Goal: Task Accomplishment & Management: Use online tool/utility

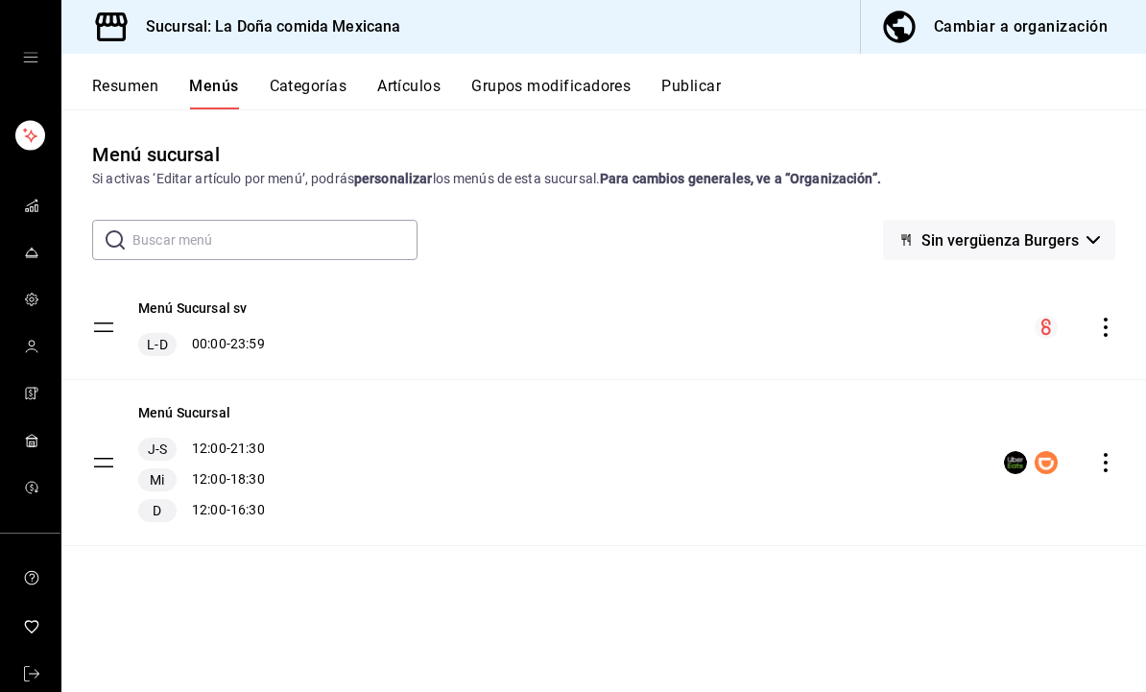
click at [1069, 240] on span "Sin vergüenza Burgers" at bounding box center [999, 240] width 157 height 18
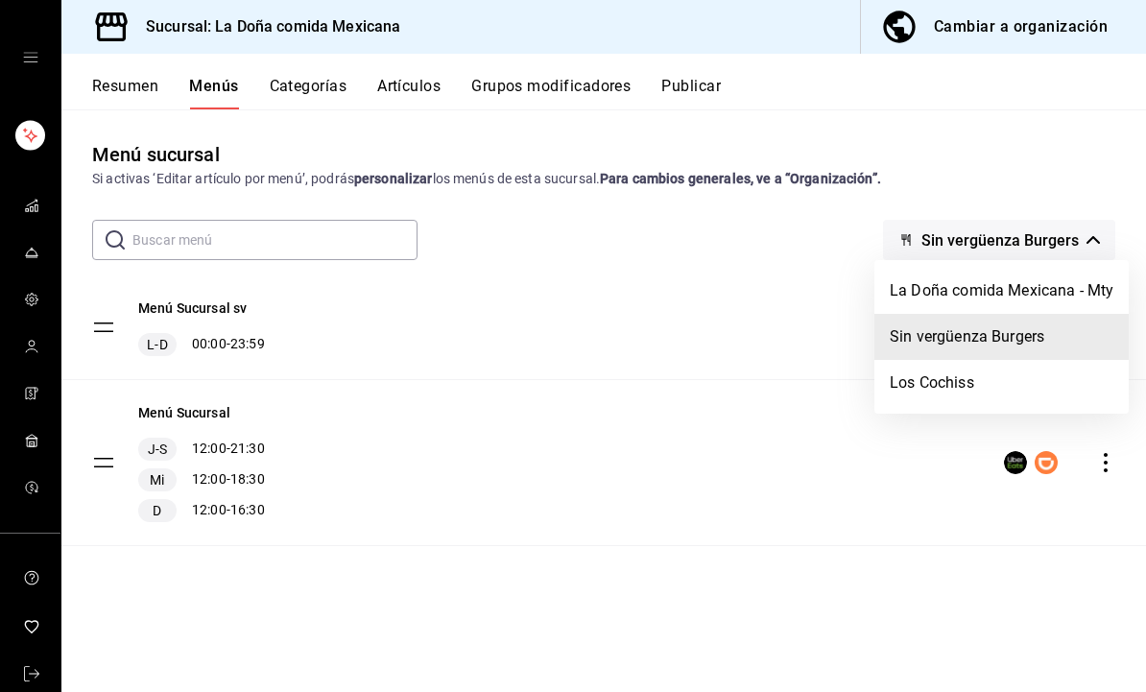
click at [1053, 291] on li "La Doña comida Mexicana - Mty" at bounding box center [1001, 291] width 254 height 46
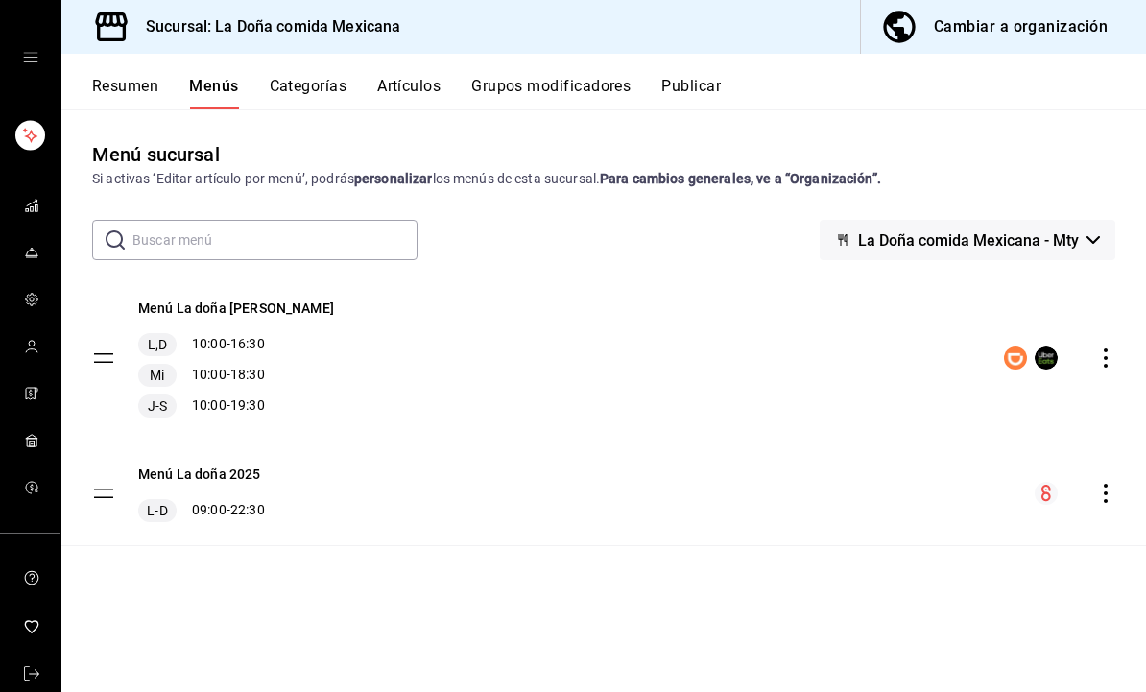
click at [246, 369] on div "Mi 10:00 - 18:30" at bounding box center [236, 375] width 196 height 23
click at [155, 89] on button "Resumen" at bounding box center [125, 93] width 66 height 33
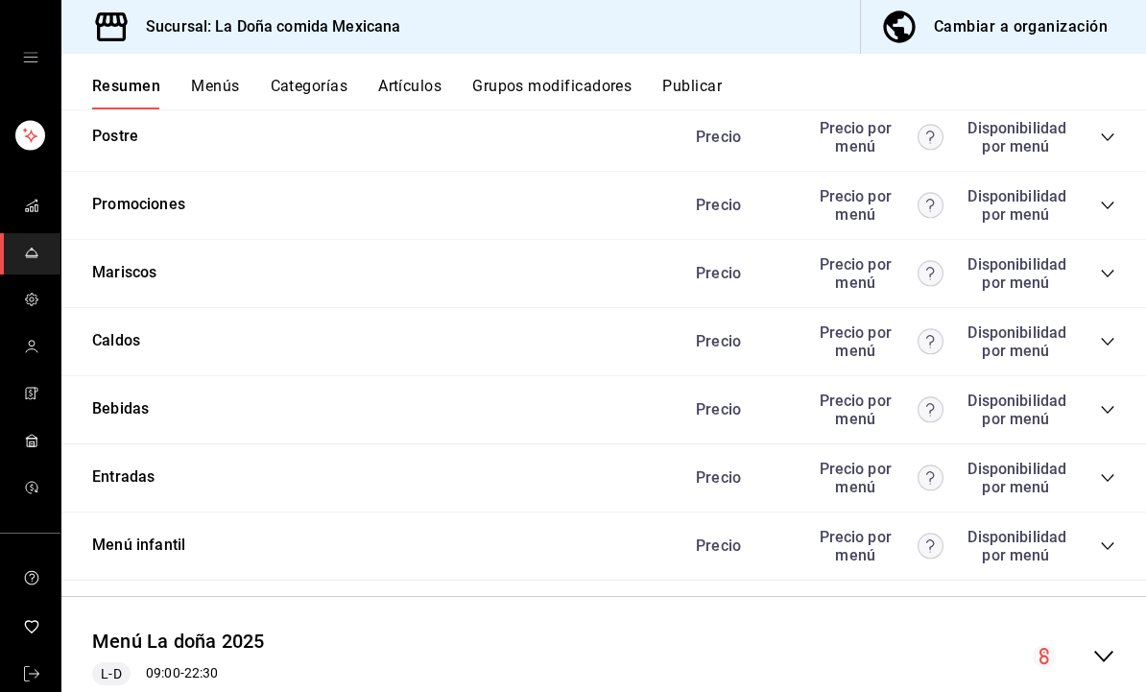
scroll to position [1694, 0]
click at [1105, 336] on icon "collapse-category-row" at bounding box center [1107, 342] width 15 height 15
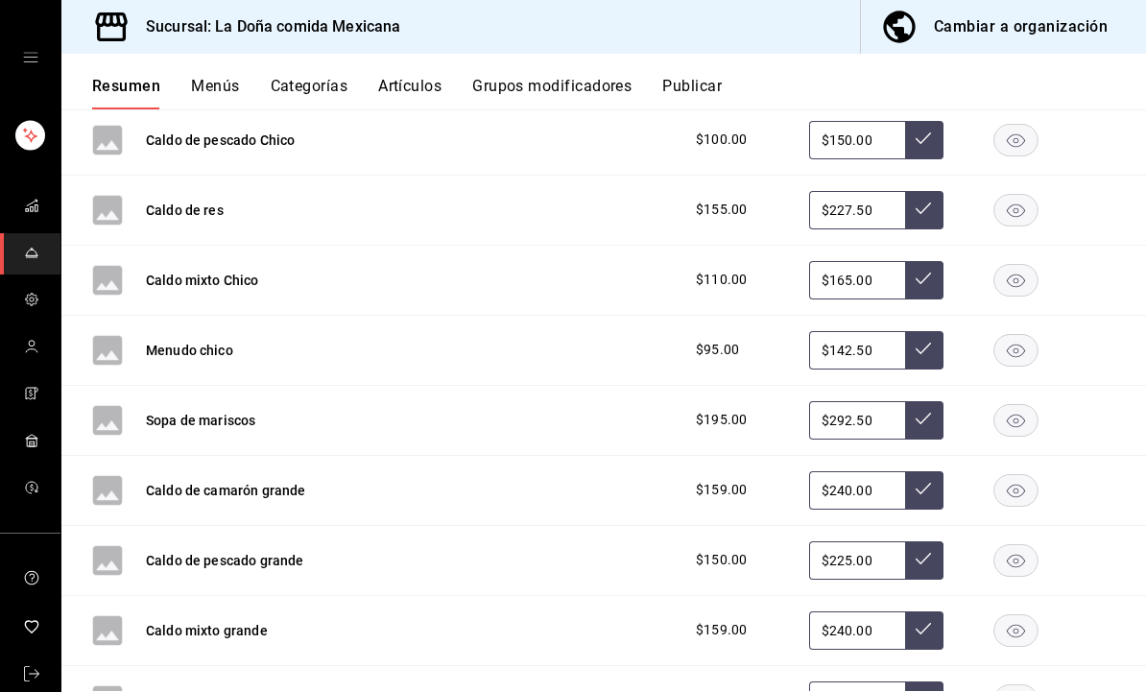
scroll to position [2038, 0]
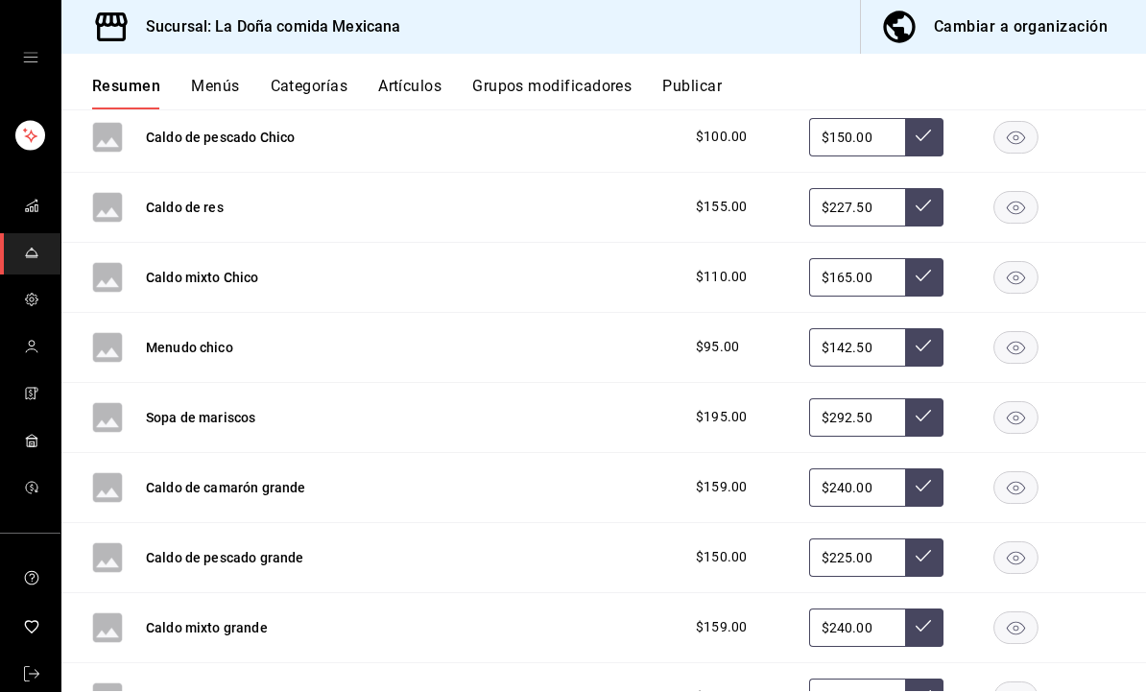
click at [1012, 412] on icon "button" at bounding box center [1016, 417] width 18 height 13
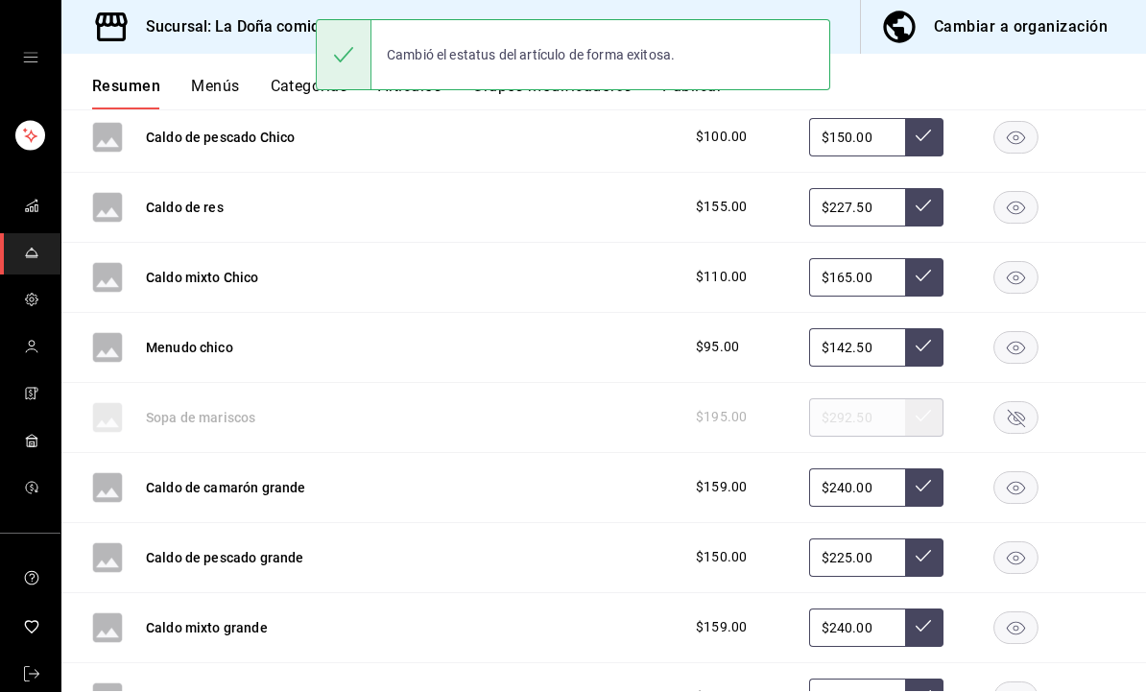
click at [1012, 344] on rect "button" at bounding box center [1016, 347] width 44 height 32
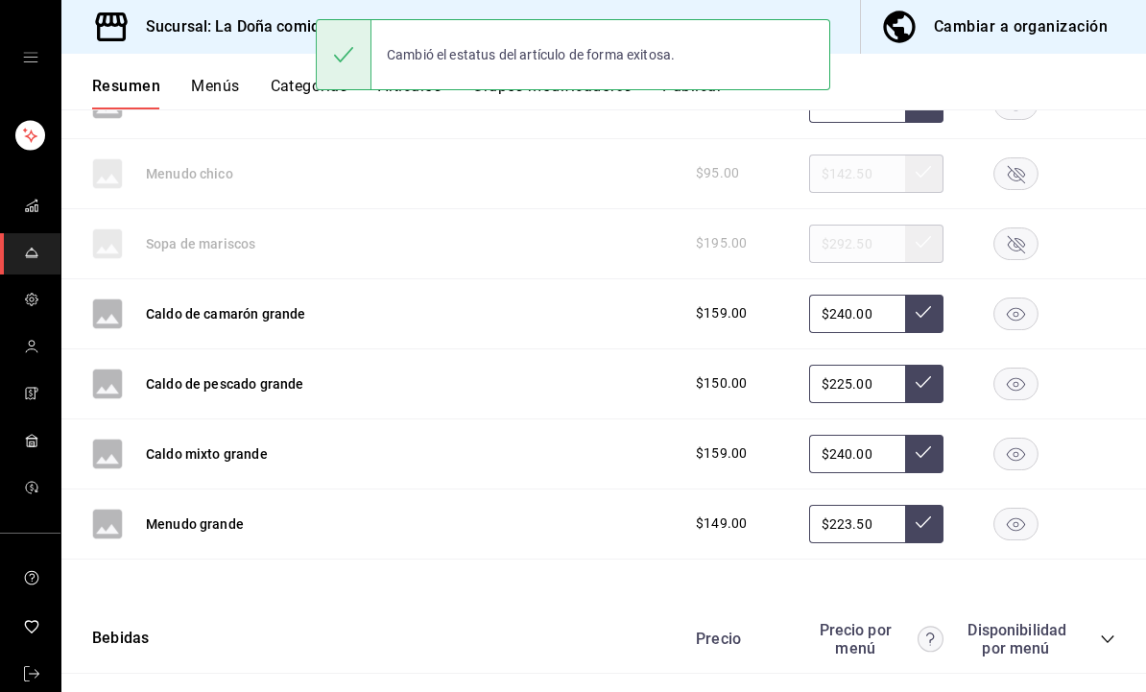
scroll to position [2211, 0]
click at [1019, 525] on rect "button" at bounding box center [1016, 525] width 44 height 32
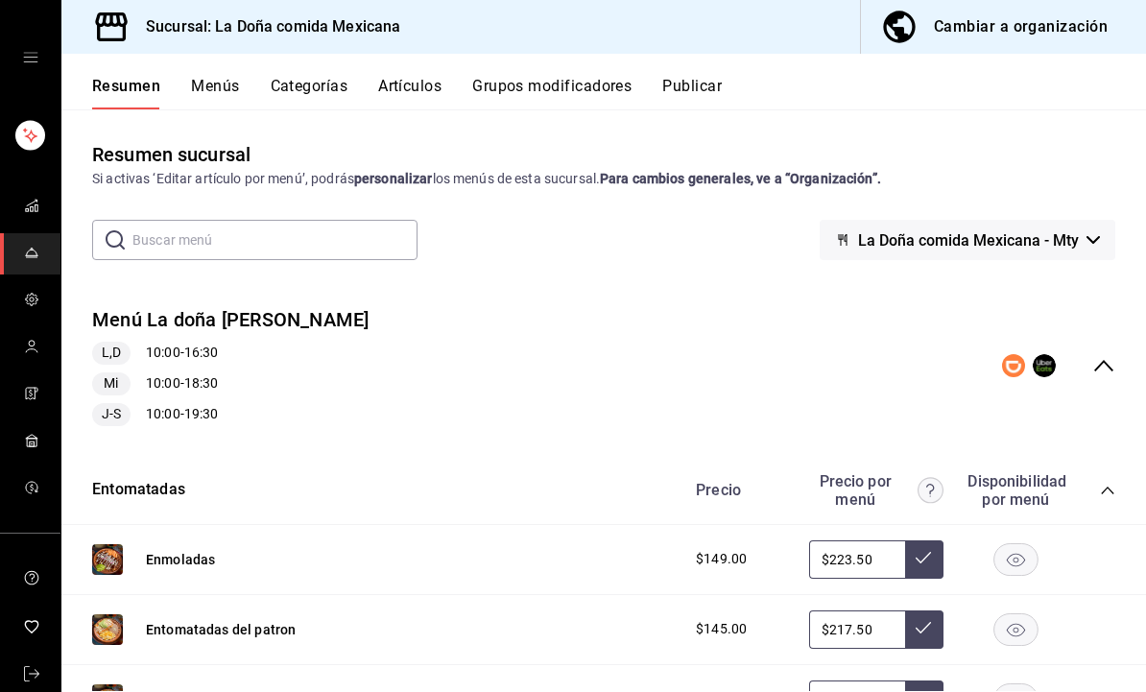
scroll to position [0, 0]
click at [711, 91] on button "Publicar" at bounding box center [692, 93] width 60 height 33
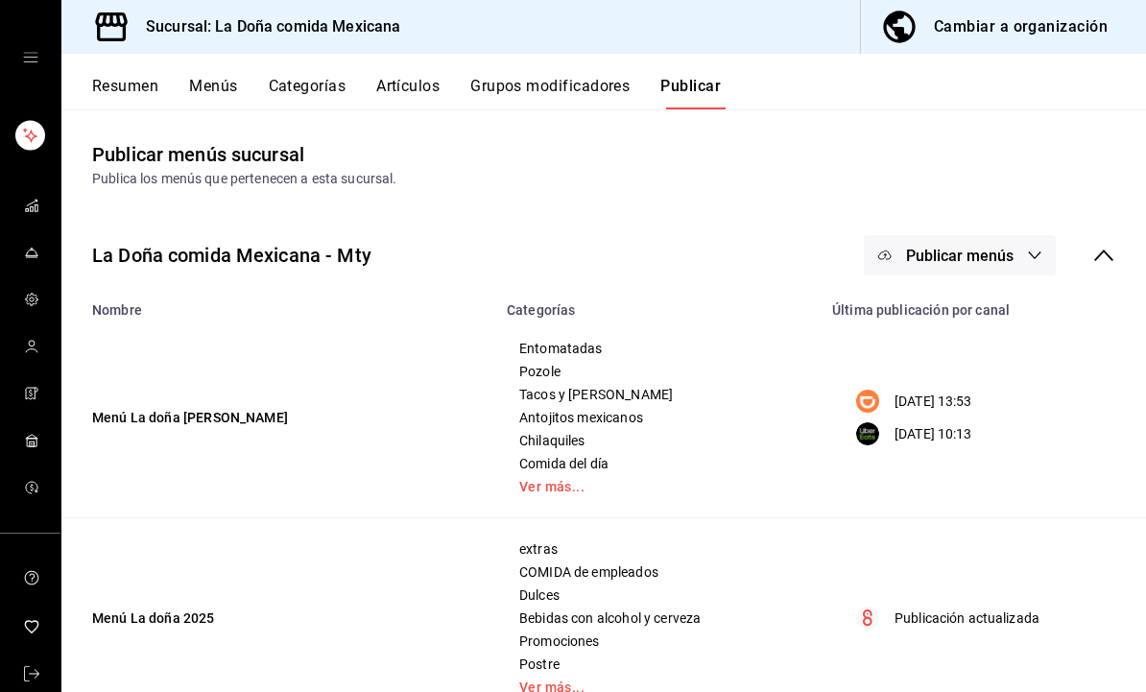
click at [1027, 259] on icon "button" at bounding box center [1034, 255] width 15 height 15
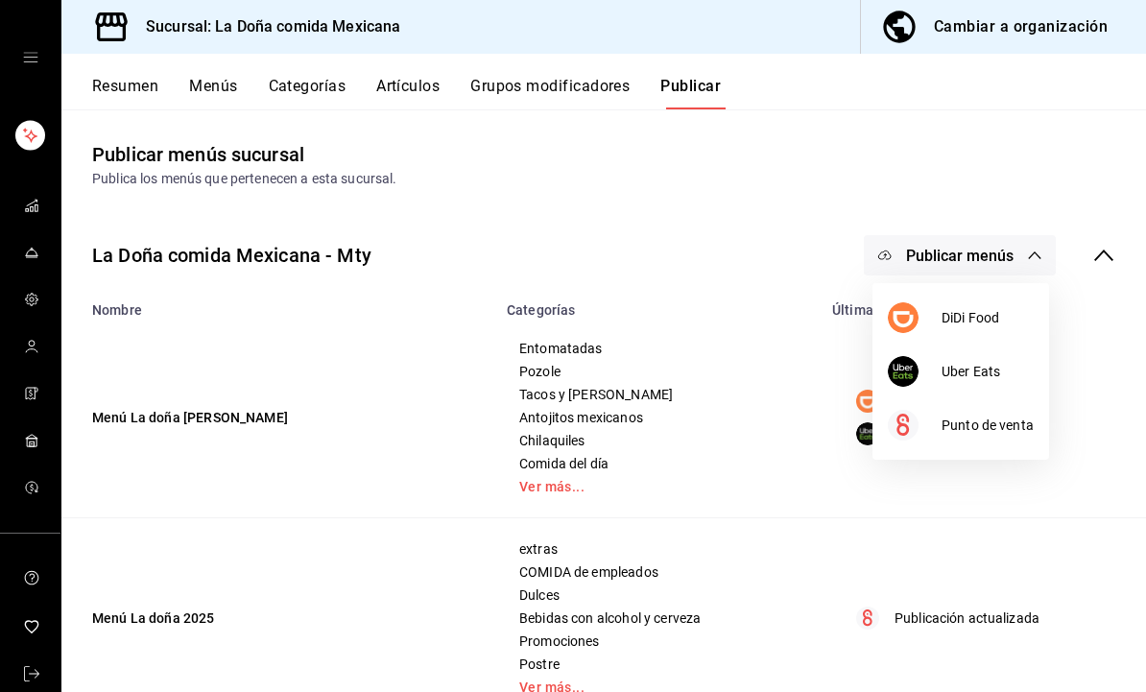
click at [1002, 375] on span "Uber Eats" at bounding box center [987, 372] width 92 height 20
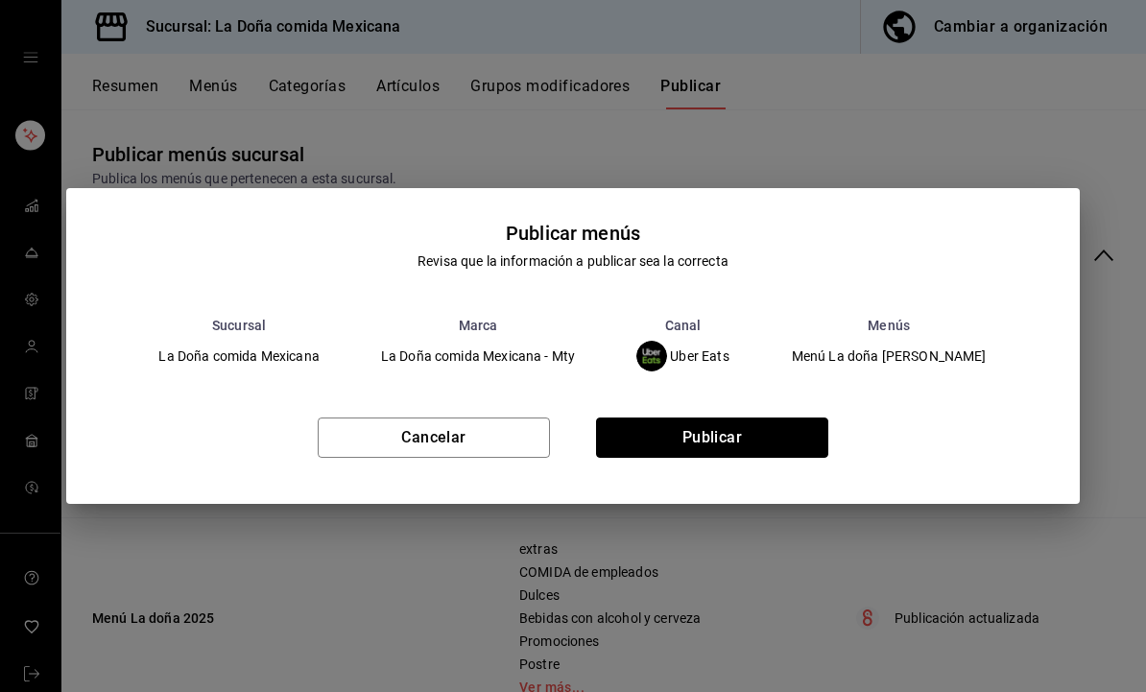
click at [799, 432] on button "Publicar" at bounding box center [712, 437] width 232 height 40
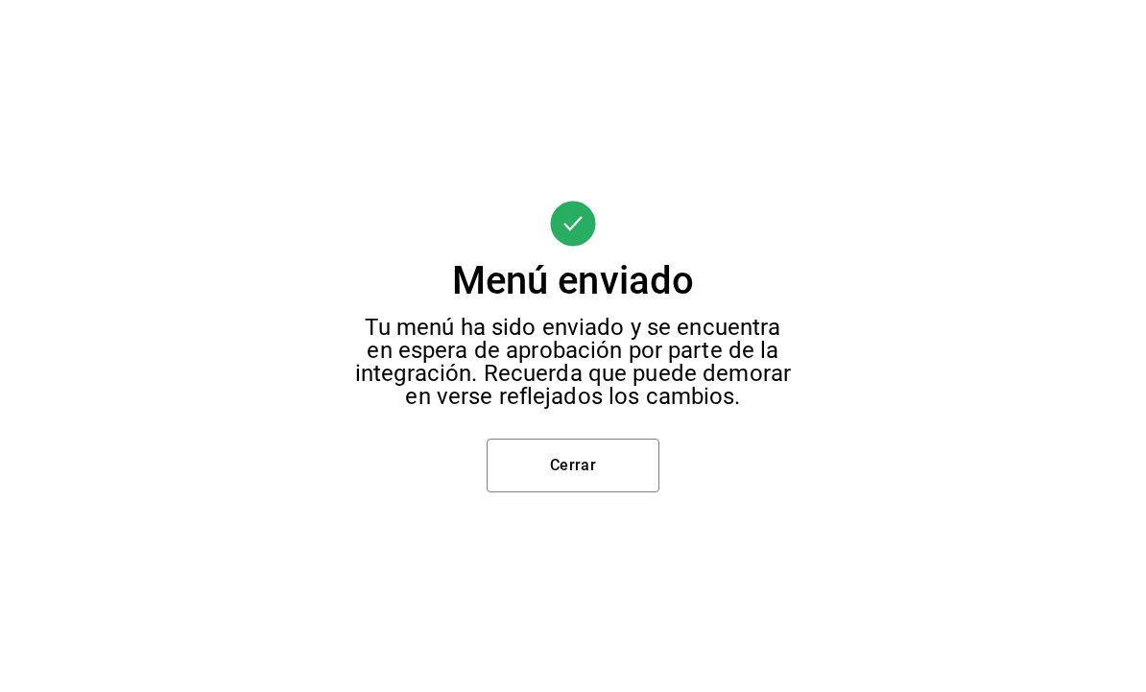
click at [619, 484] on button "Cerrar" at bounding box center [573, 466] width 173 height 54
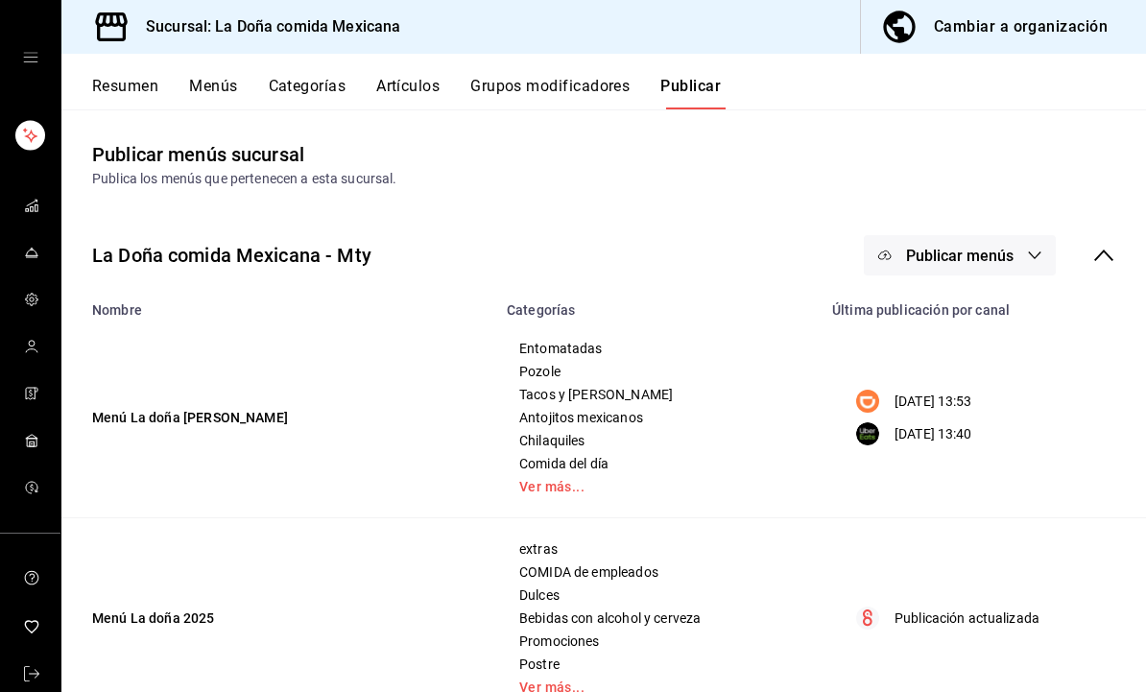
click at [1021, 249] on button "Publicar menús" at bounding box center [960, 255] width 192 height 40
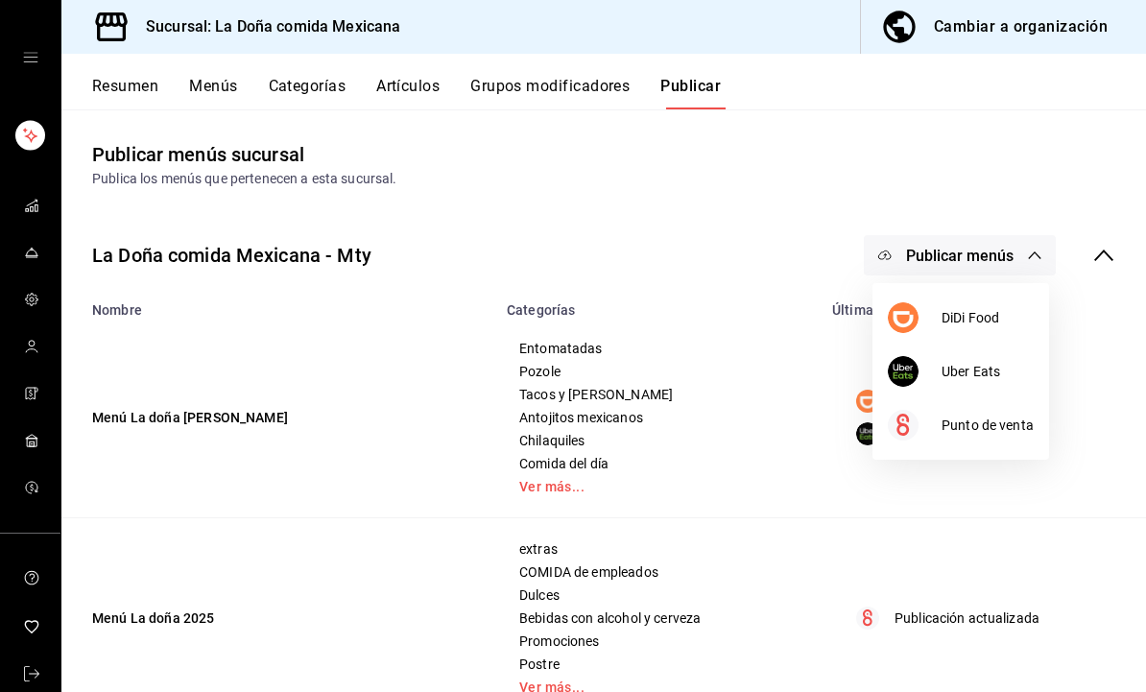
click at [1003, 319] on span "DiDi Food" at bounding box center [987, 318] width 92 height 20
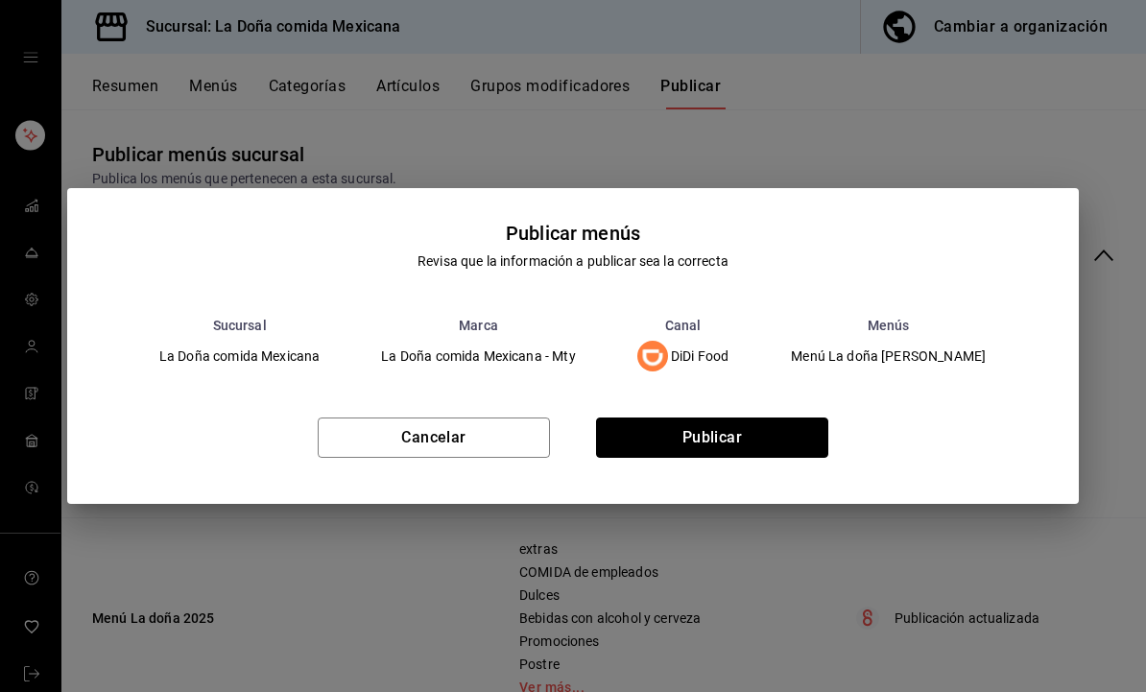
click at [810, 445] on button "Publicar" at bounding box center [712, 437] width 232 height 40
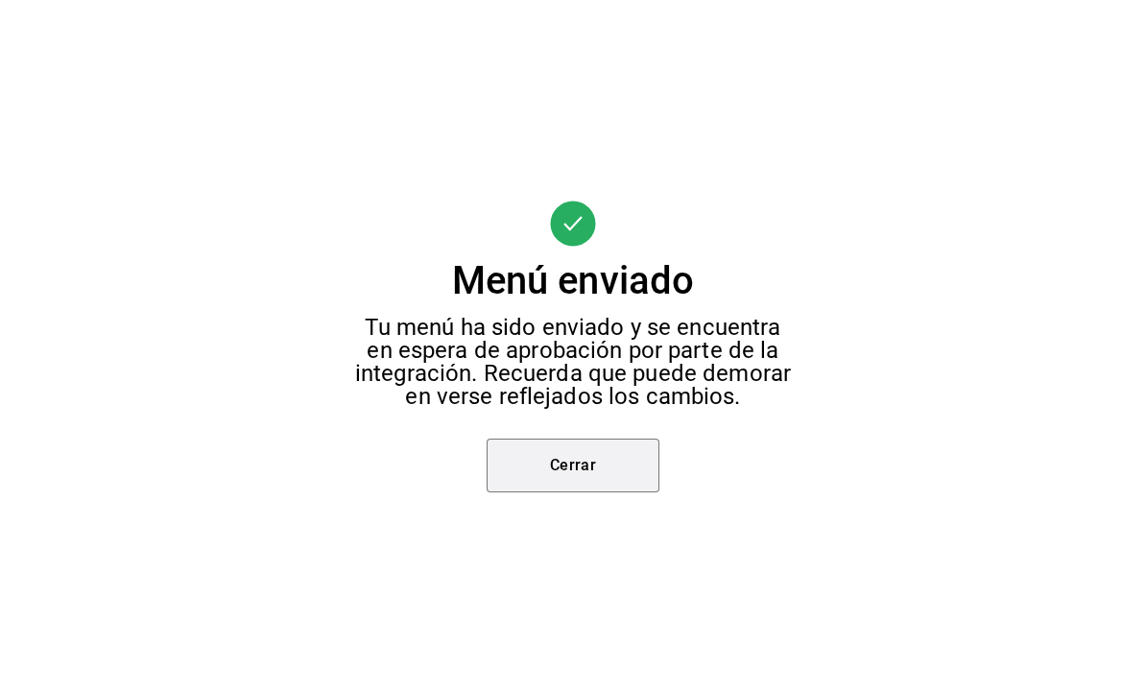
click at [607, 459] on button "Cerrar" at bounding box center [573, 466] width 173 height 54
